Goal: Book appointment/travel/reservation

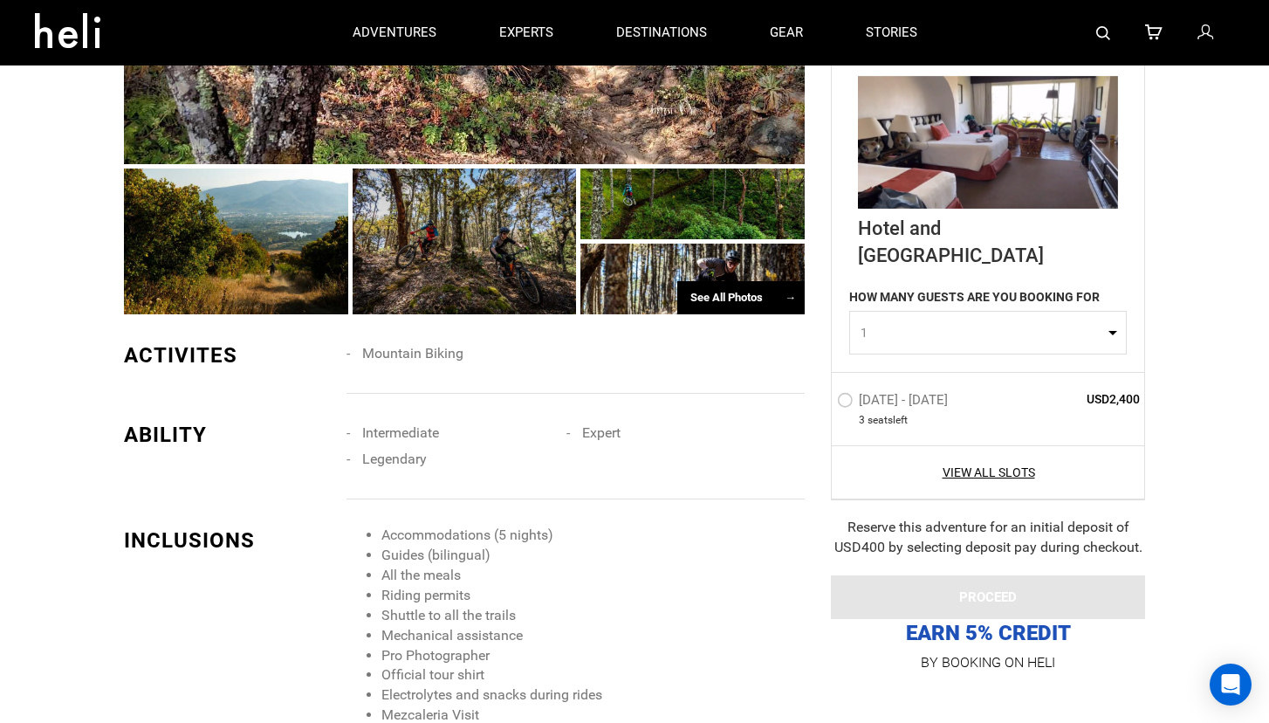
scroll to position [918, 0]
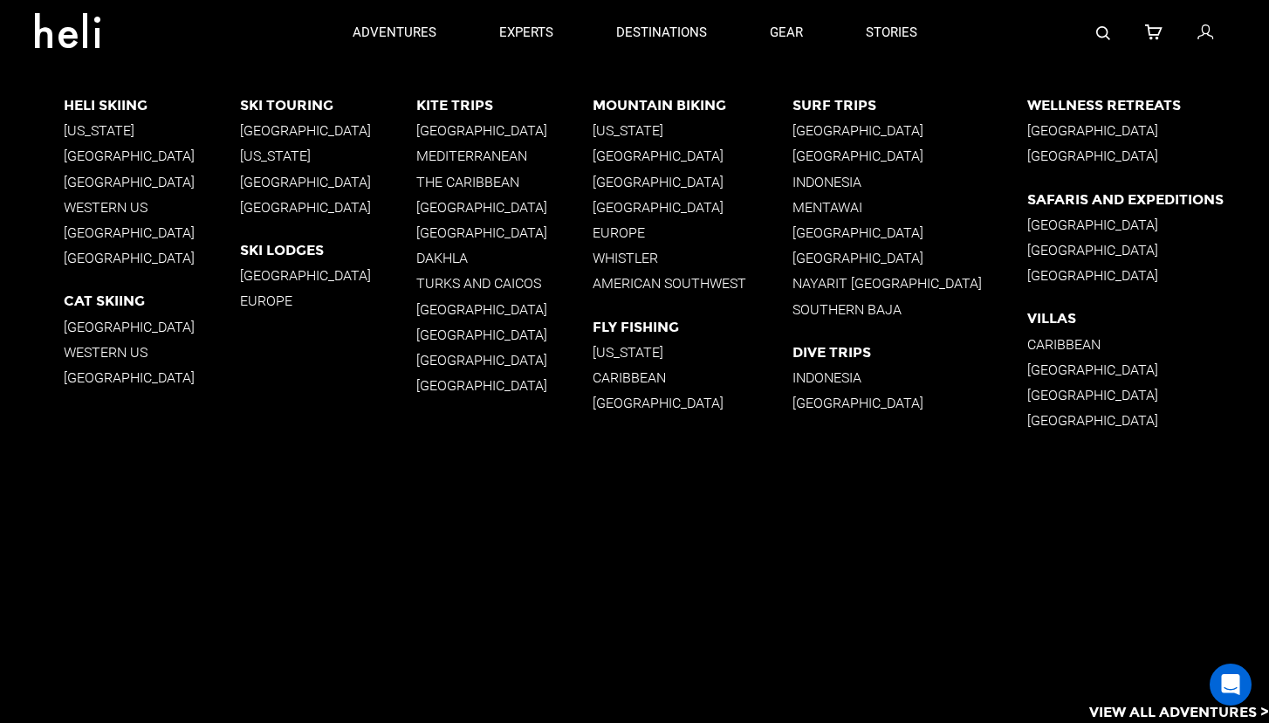
click at [650, 155] on p "[GEOGRAPHIC_DATA]" at bounding box center [692, 156] width 199 height 17
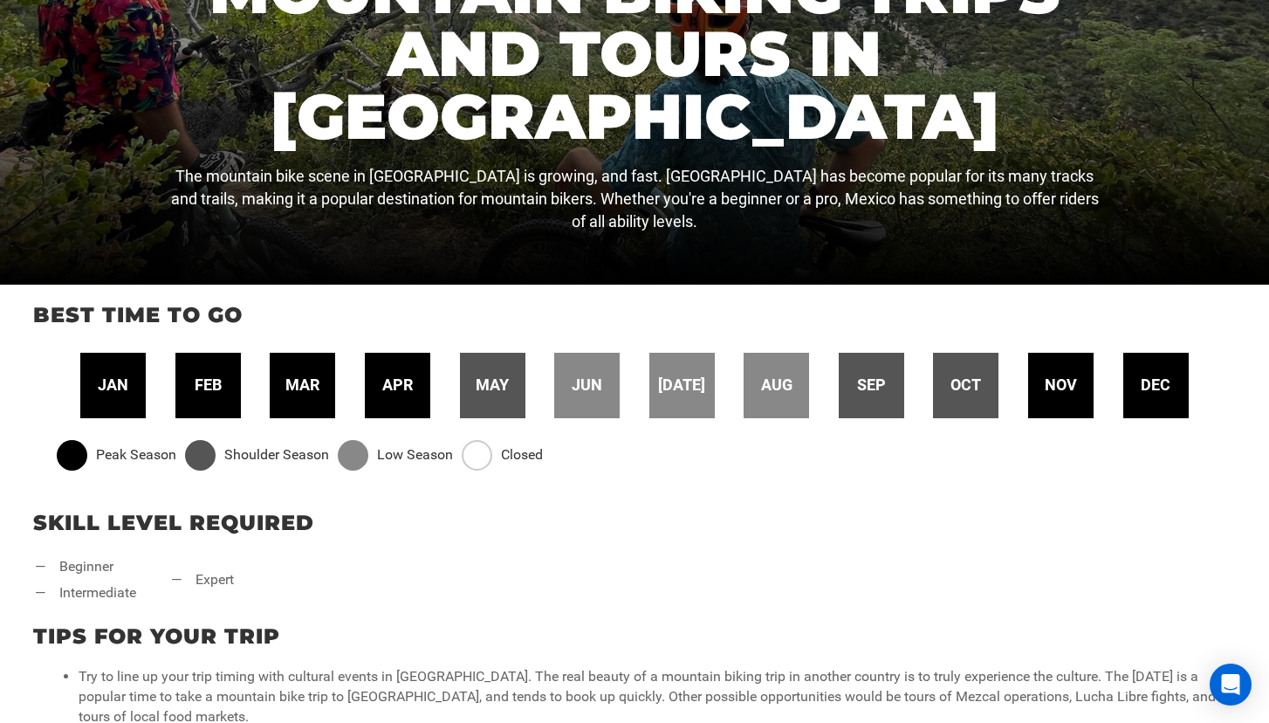
scroll to position [377, 0]
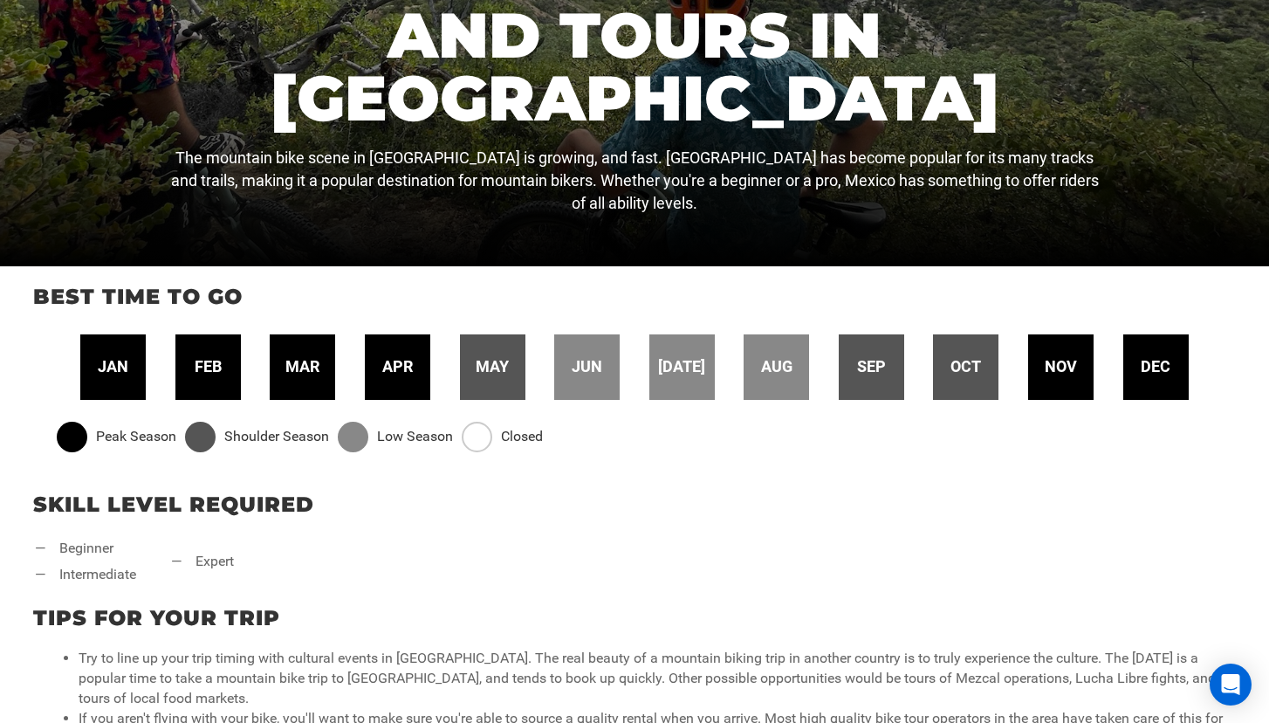
click at [311, 368] on span "mar" at bounding box center [302, 366] width 34 height 23
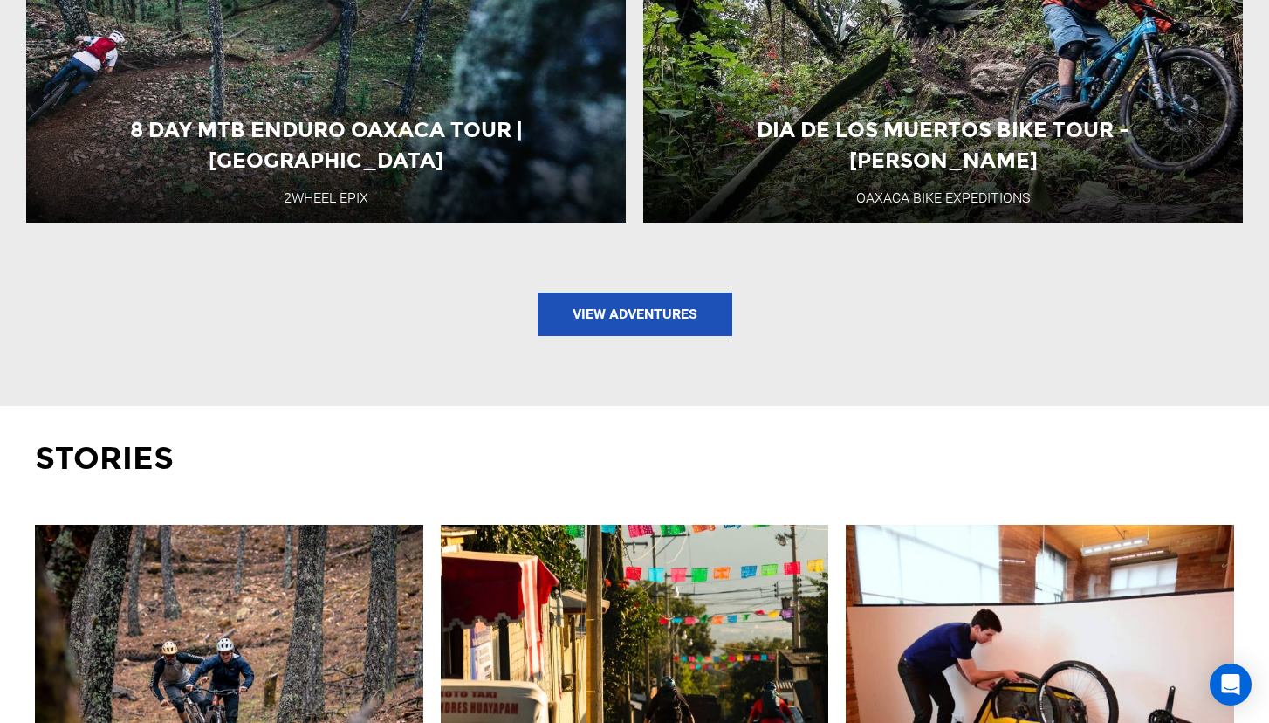
scroll to position [2559, 0]
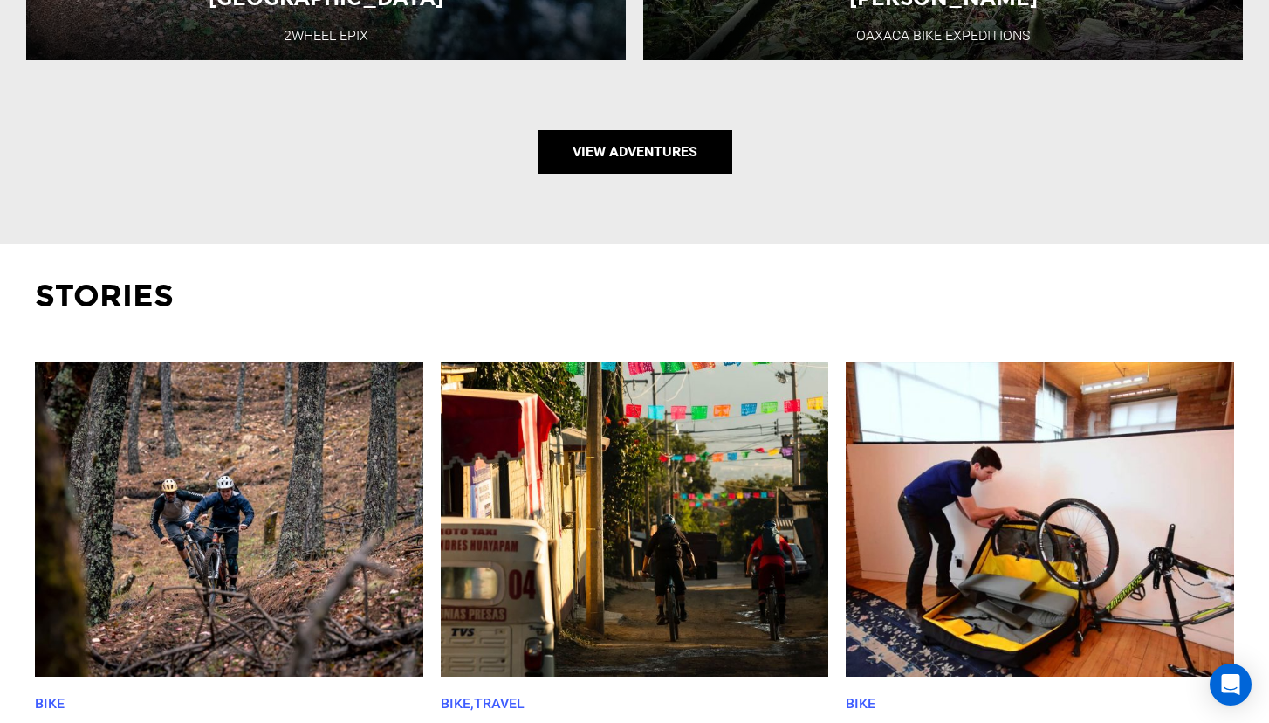
click at [626, 167] on link "View Adventures" at bounding box center [635, 152] width 195 height 44
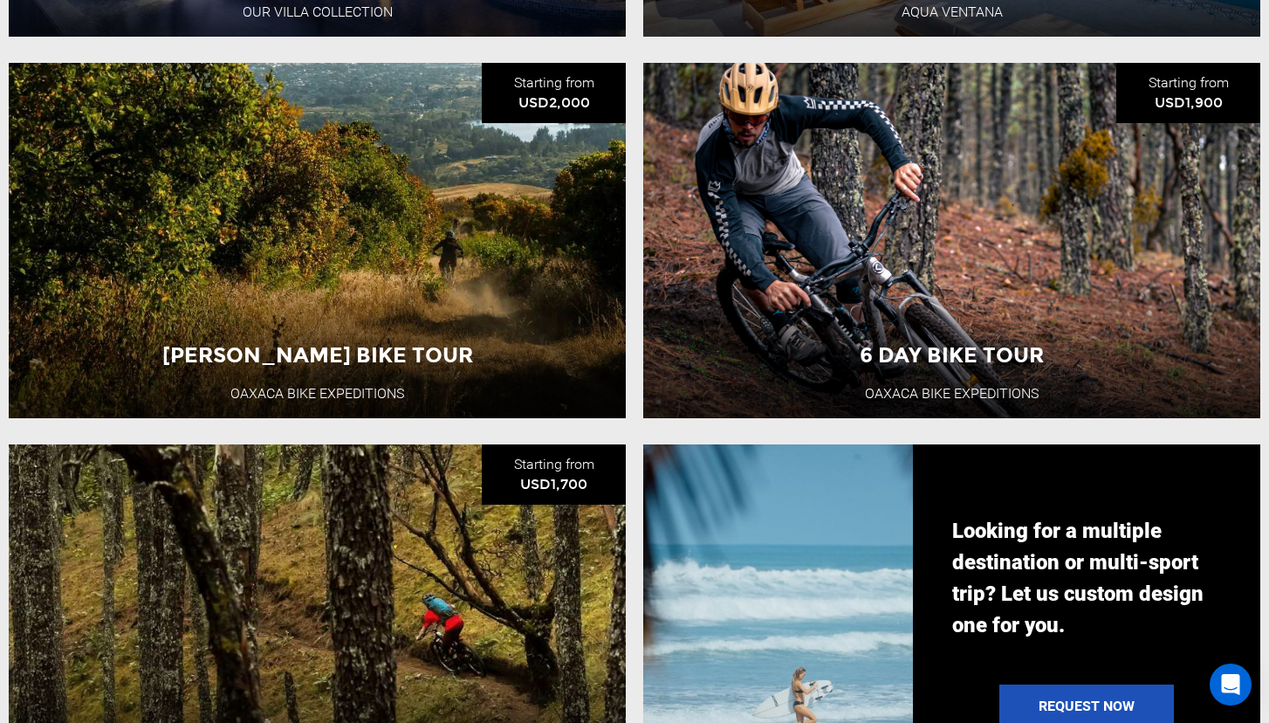
scroll to position [1037, 0]
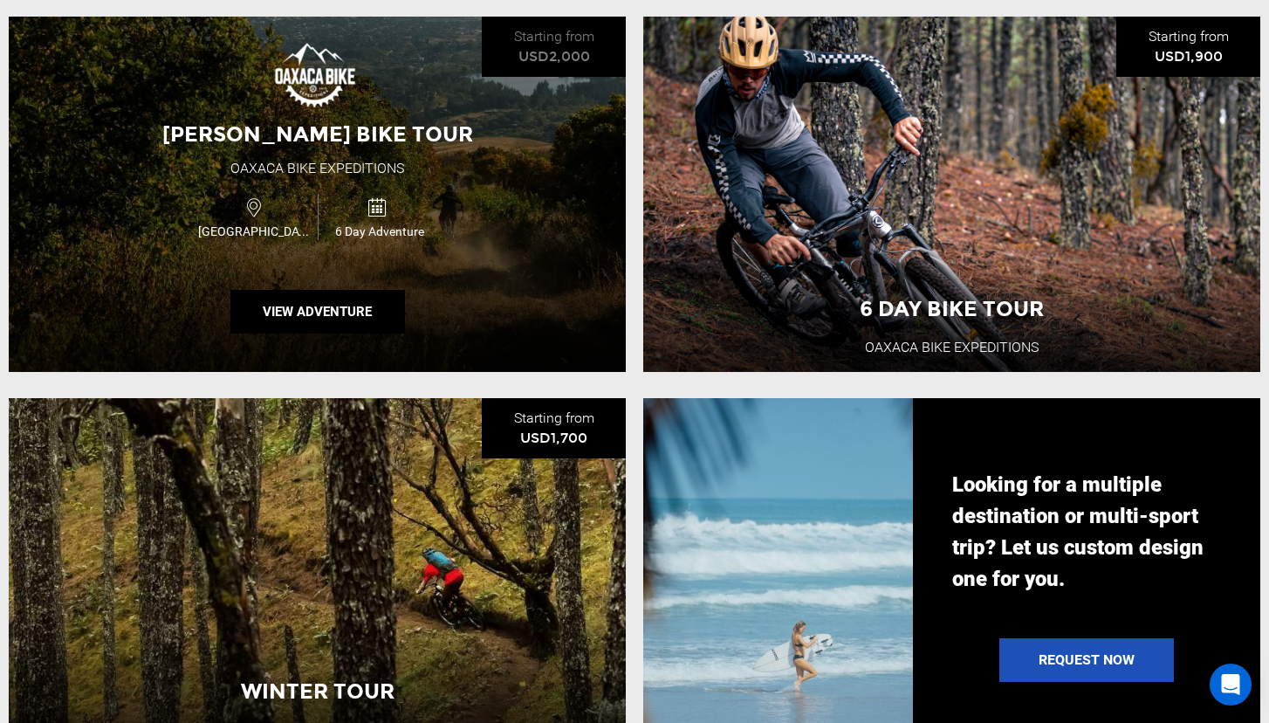
click at [381, 212] on icon at bounding box center [377, 207] width 19 height 27
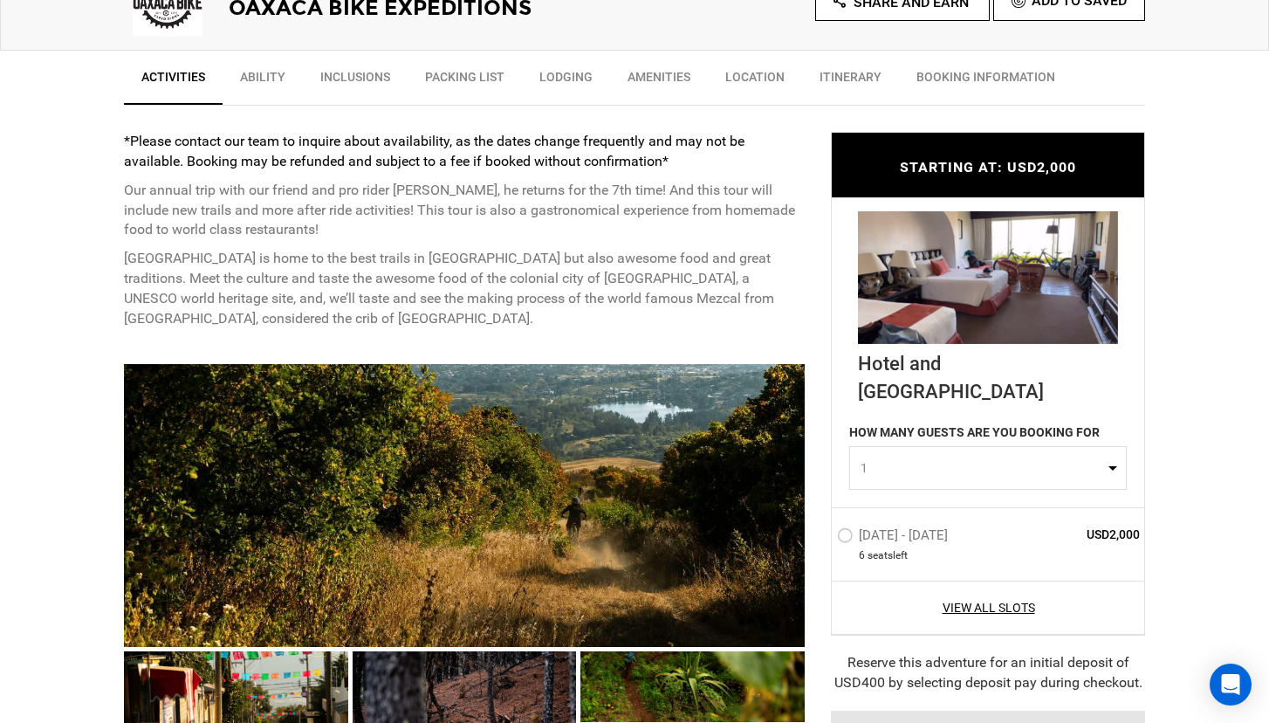
scroll to position [635, 0]
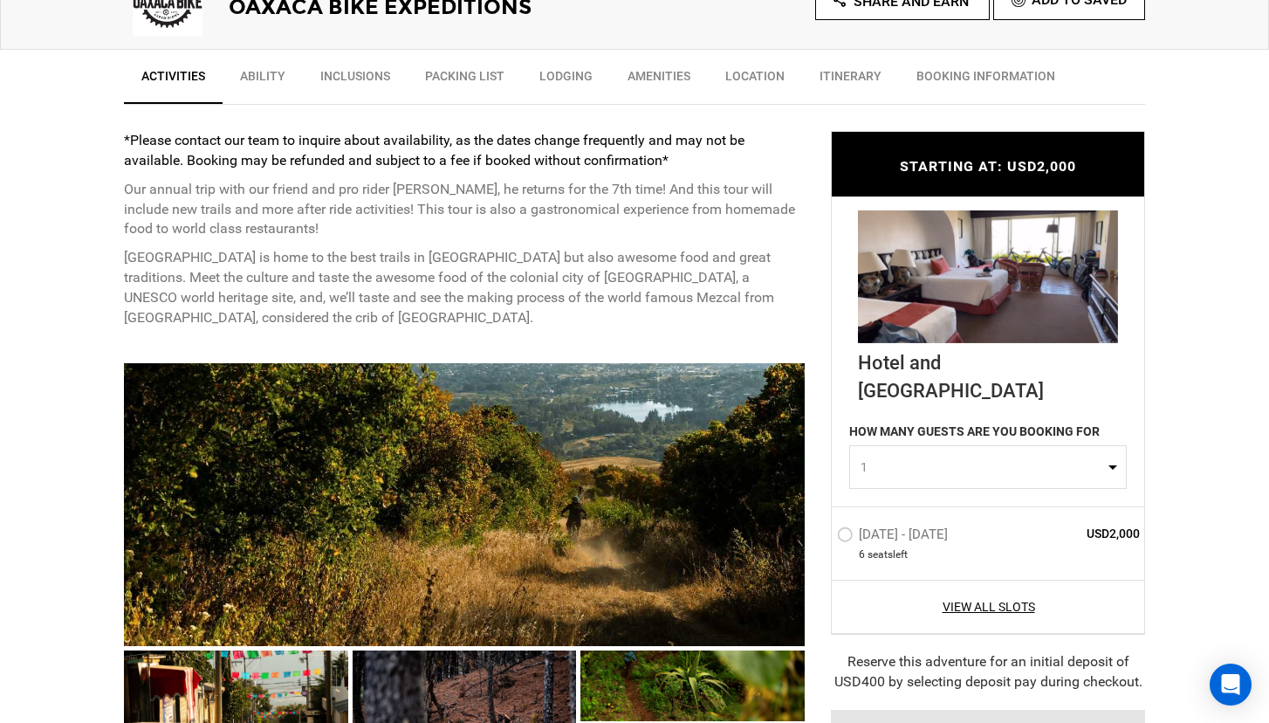
click at [262, 82] on link "Ability" at bounding box center [263, 80] width 80 height 44
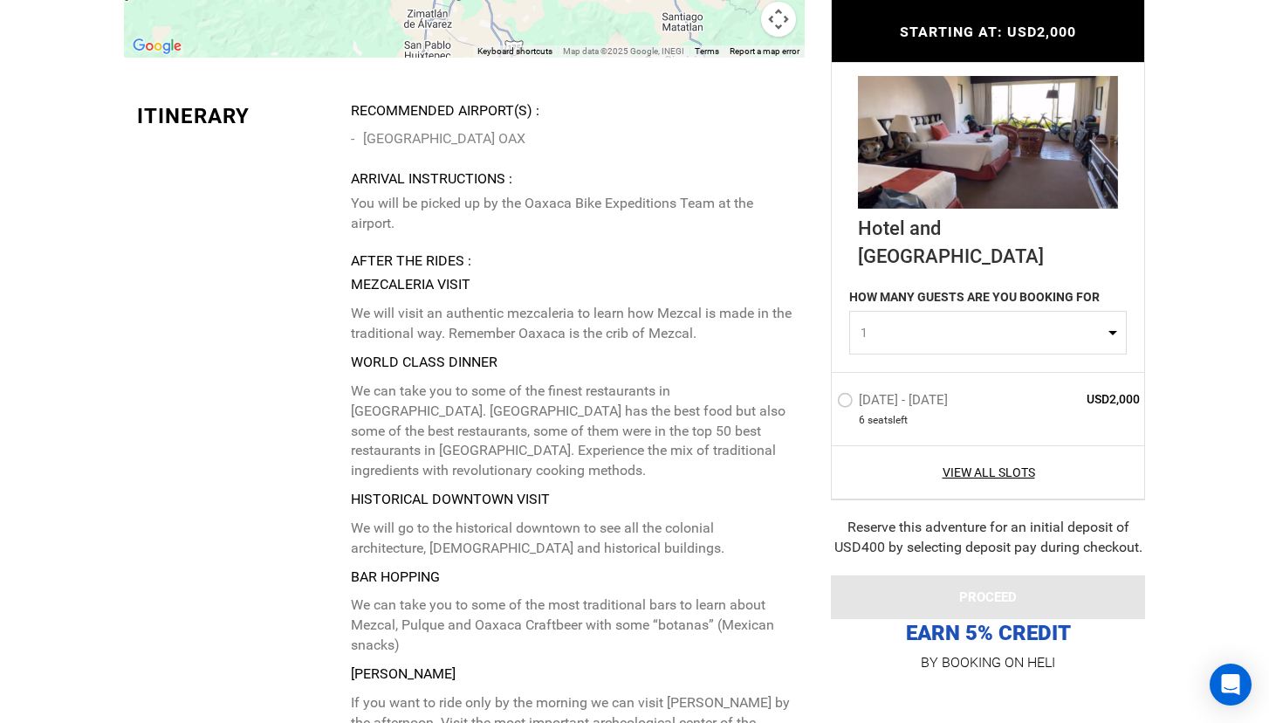
scroll to position [3391, 0]
